Goal: Information Seeking & Learning: Learn about a topic

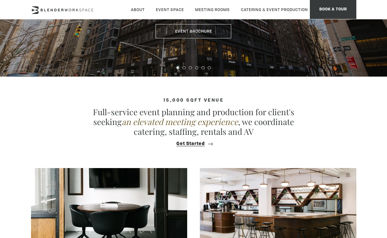
scroll to position [121, 0]
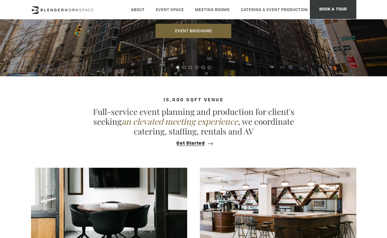
click at [201, 33] on link "Event Brochure" at bounding box center [194, 31] width 76 height 15
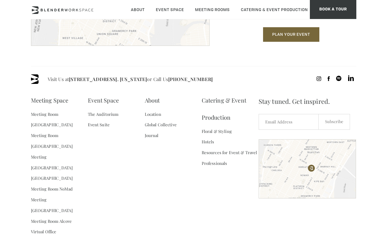
scroll to position [846, 0]
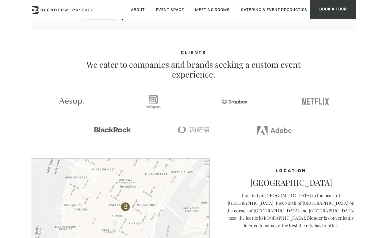
scroll to position [641, 0]
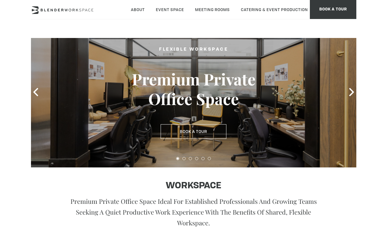
scroll to position [20, 0]
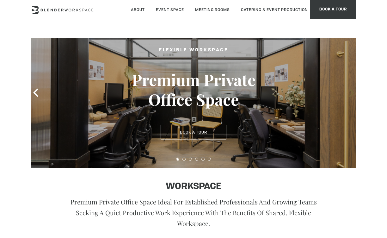
click at [352, 91] on icon at bounding box center [351, 93] width 5 height 8
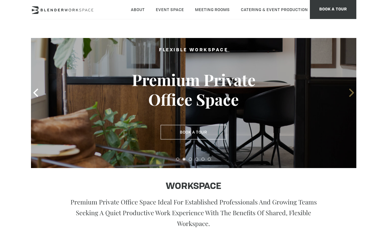
click at [351, 90] on icon at bounding box center [351, 93] width 5 height 8
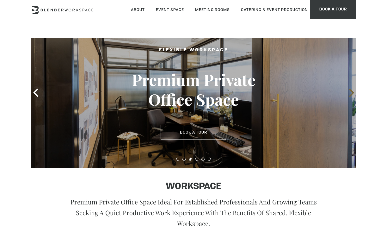
click at [353, 94] on icon at bounding box center [351, 93] width 8 height 8
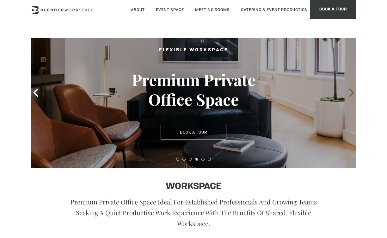
click at [351, 93] on icon at bounding box center [351, 93] width 8 height 8
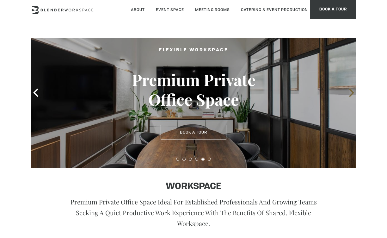
click at [351, 93] on icon at bounding box center [351, 93] width 8 height 8
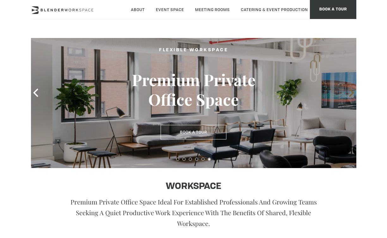
click at [351, 93] on icon at bounding box center [351, 93] width 8 height 8
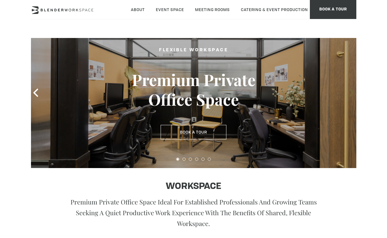
click at [351, 93] on icon at bounding box center [351, 93] width 8 height 8
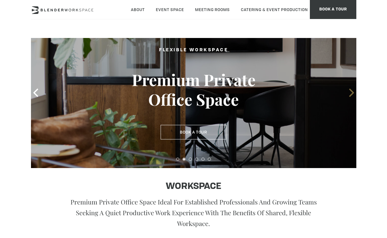
click at [351, 93] on icon at bounding box center [351, 93] width 8 height 8
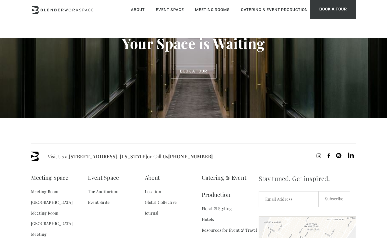
scroll to position [440, 0]
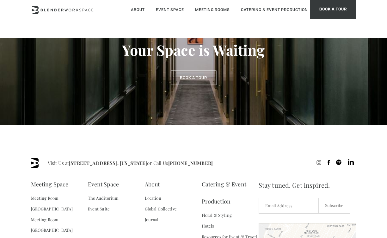
click at [317, 164] on icon at bounding box center [318, 162] width 5 height 5
click at [318, 161] on icon at bounding box center [318, 162] width 5 height 5
